Goal: Browse casually: Explore the website without a specific task or goal

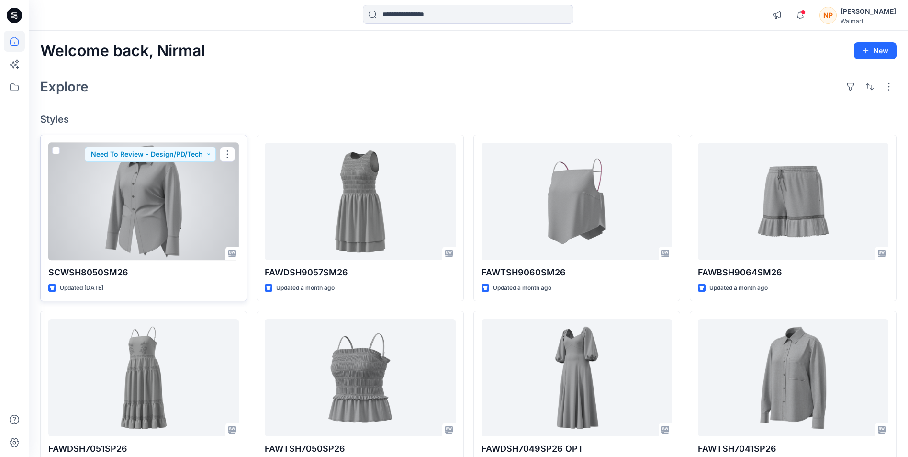
click at [125, 194] on div at bounding box center [143, 201] width 190 height 117
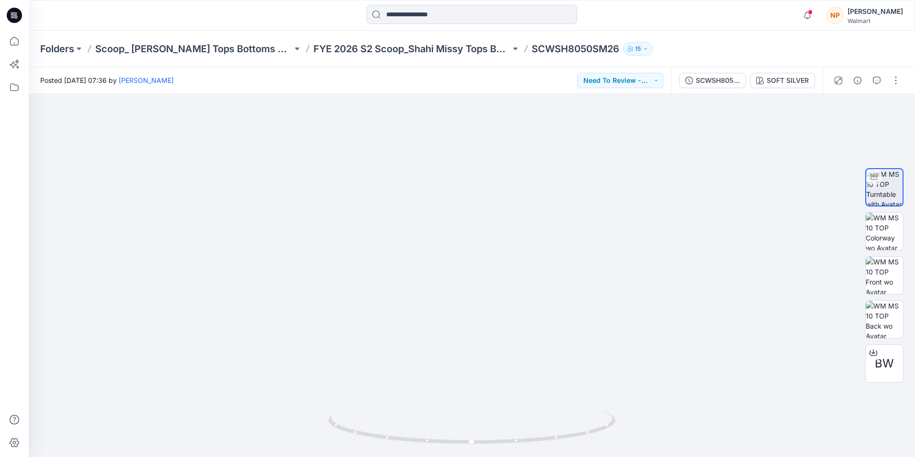
click at [16, 15] on icon at bounding box center [14, 15] width 15 height 15
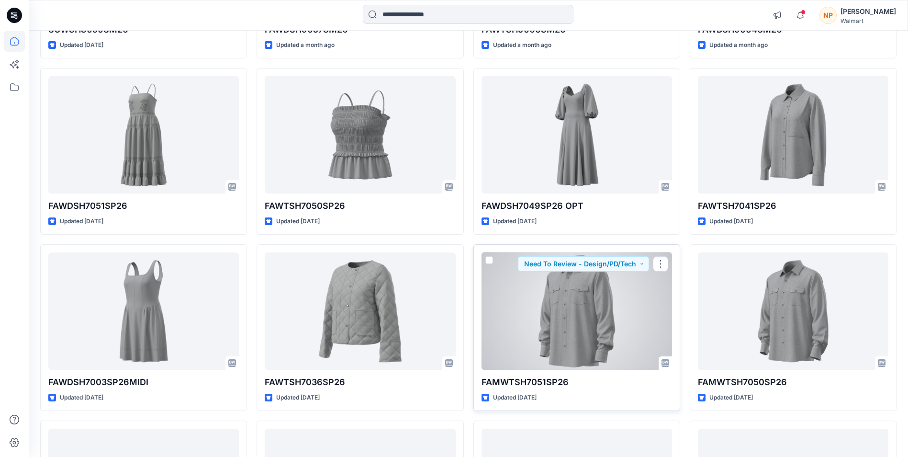
scroll to position [290, 0]
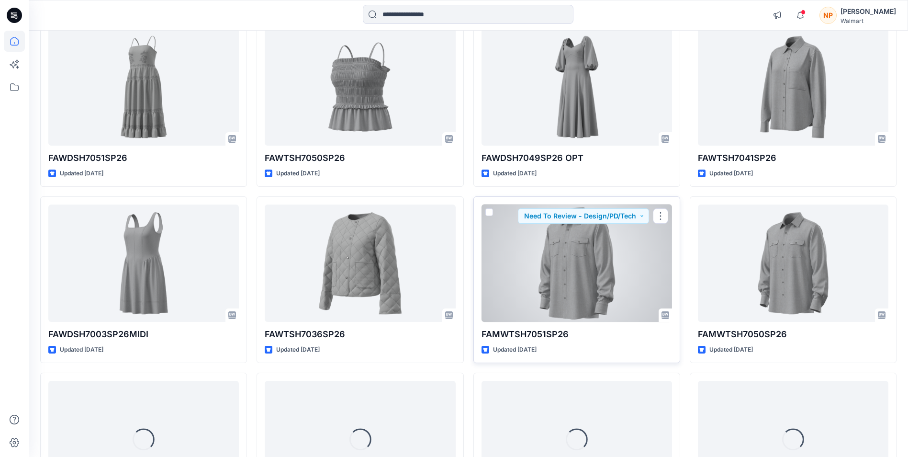
click at [440, 271] on div at bounding box center [576, 262] width 190 height 117
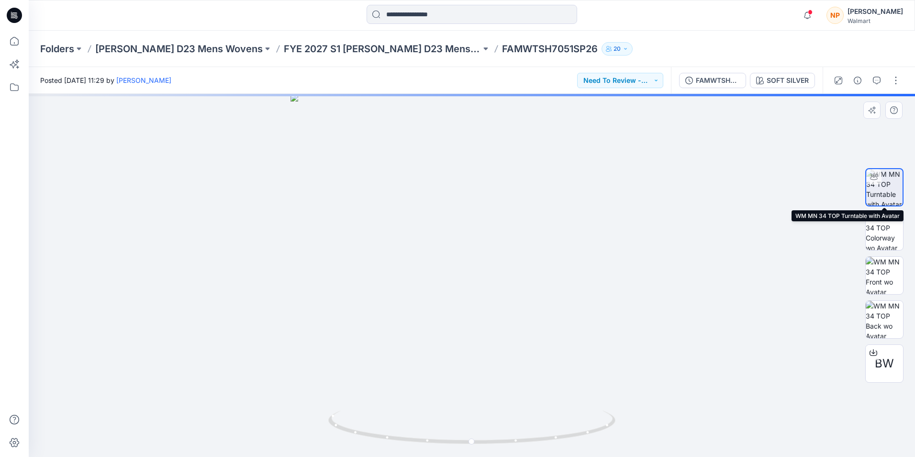
click at [440, 188] on img at bounding box center [884, 187] width 36 height 36
drag, startPoint x: 497, startPoint y: 235, endPoint x: 484, endPoint y: 342, distance: 108.0
